Goal: Find specific page/section: Find specific page/section

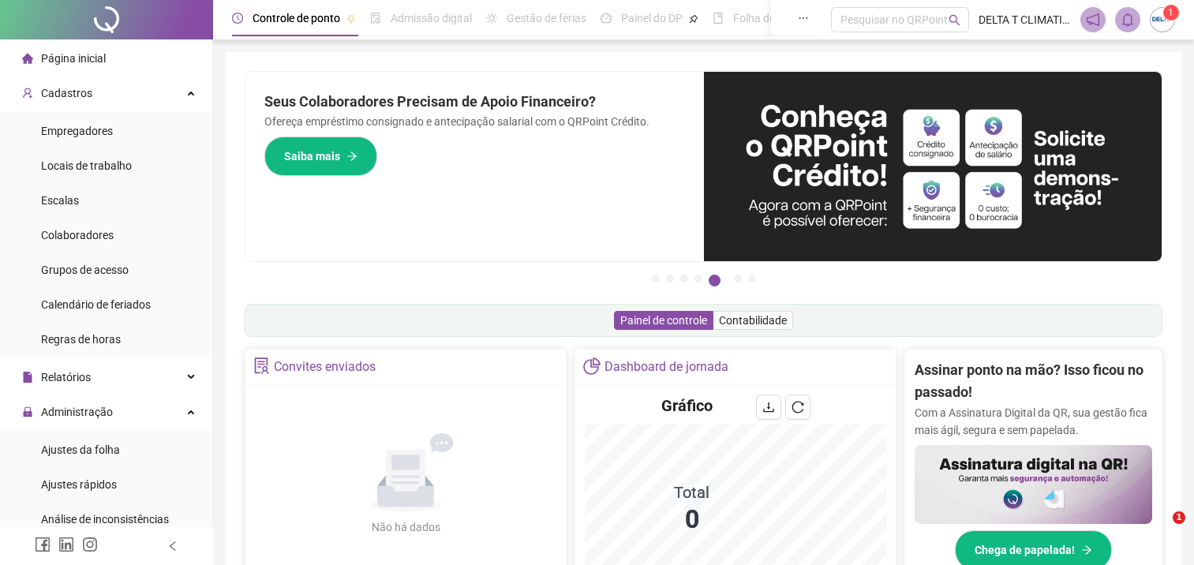
scroll to position [79, 0]
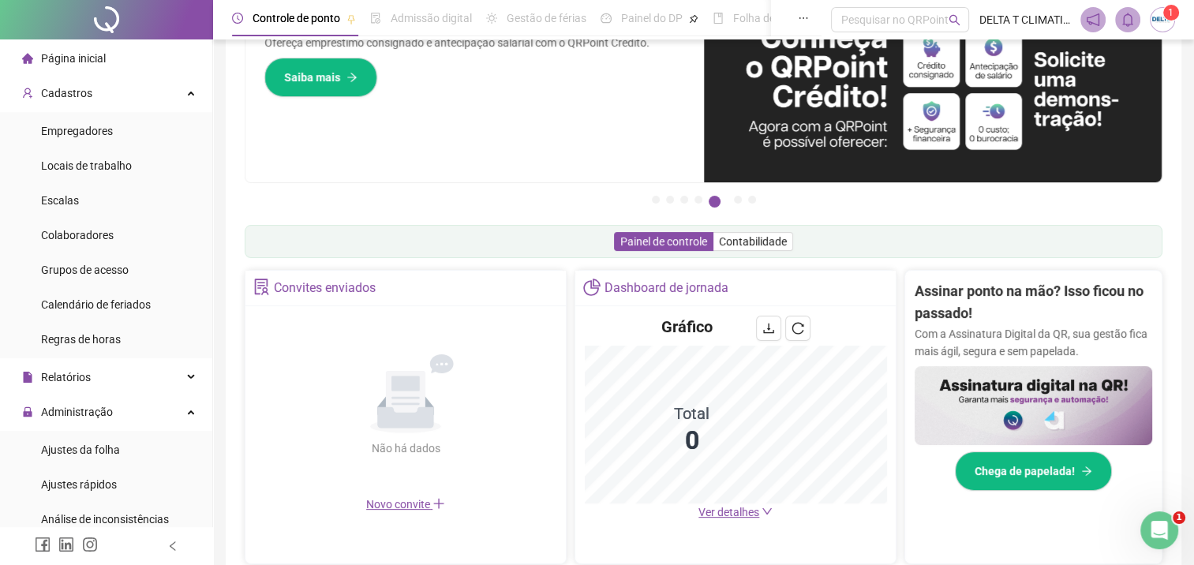
click at [742, 508] on span "Ver detalhes" at bounding box center [729, 512] width 61 height 13
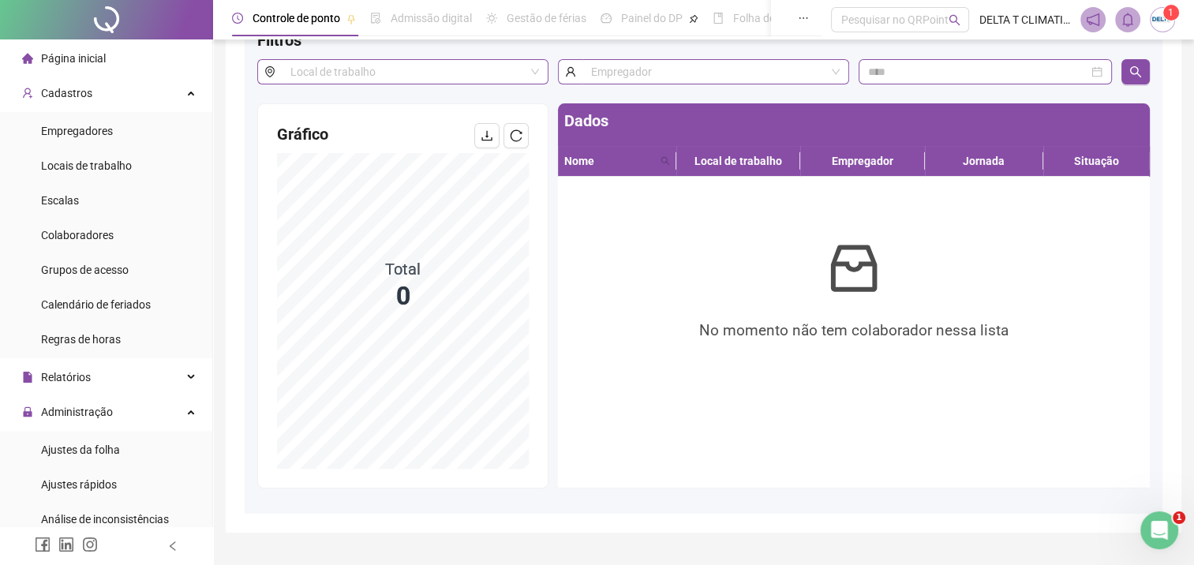
scroll to position [136, 0]
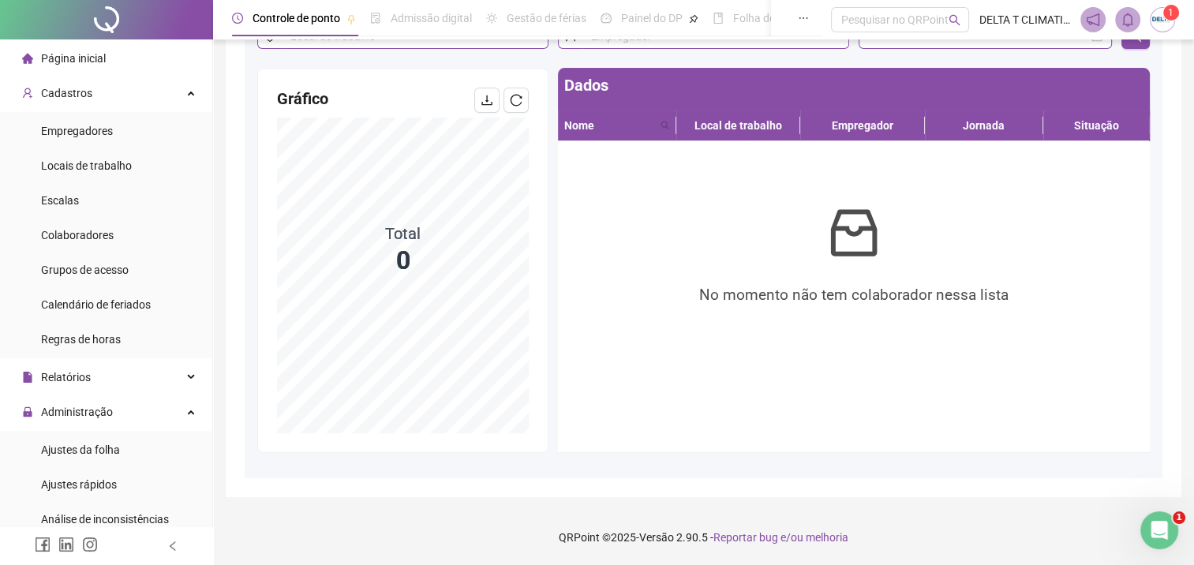
click at [543, 380] on div "Gráfico Licença : 0 Total 0" at bounding box center [403, 261] width 290 height 384
click at [643, 313] on div "No momento não tem colaborador nessa lista" at bounding box center [854, 297] width 567 height 286
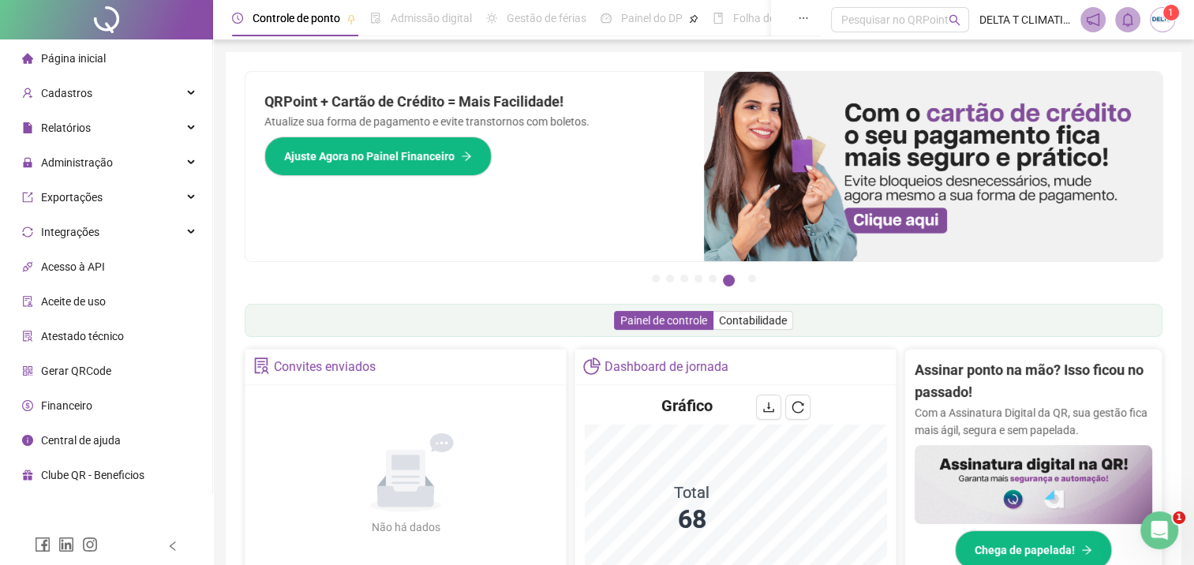
scroll to position [158, 0]
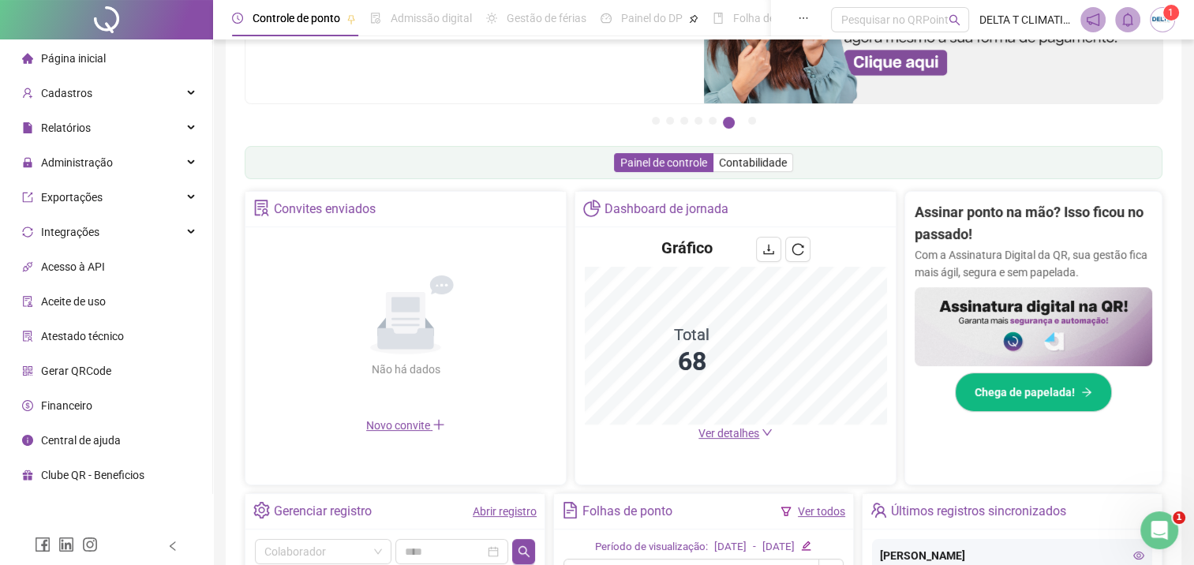
click at [733, 436] on span "Ver detalhes" at bounding box center [729, 433] width 61 height 13
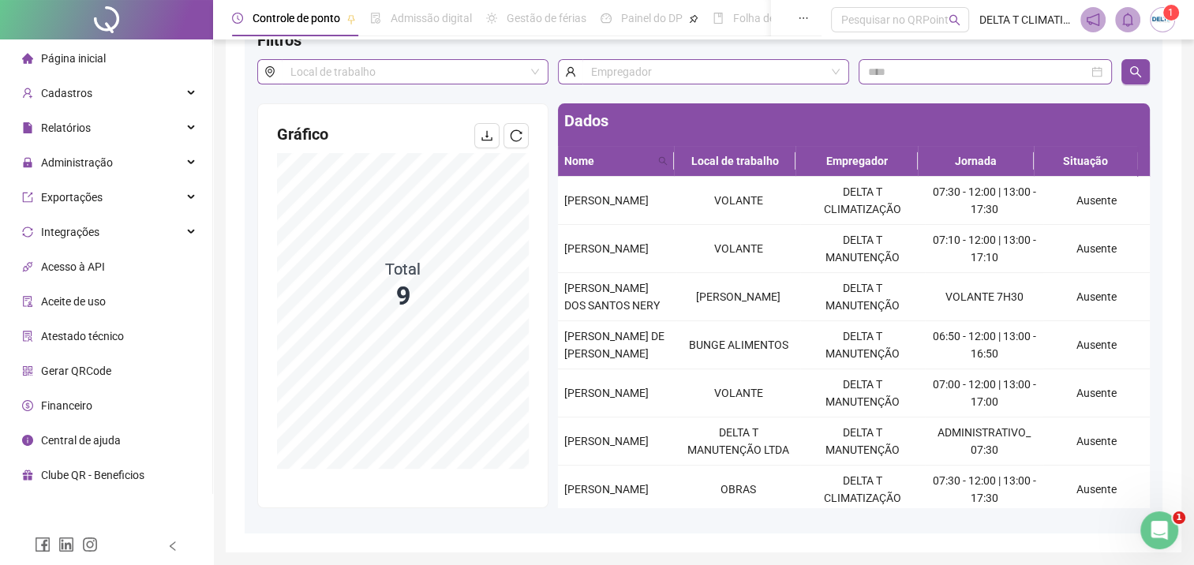
scroll to position [65, 0]
